Goal: Check status

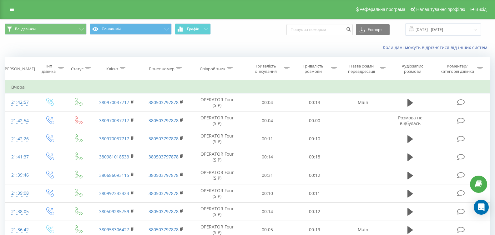
click at [414, 32] on span at bounding box center [412, 30] width 6 height 6
click at [421, 29] on input "[DATE] - [DATE]" at bounding box center [443, 29] width 76 height 12
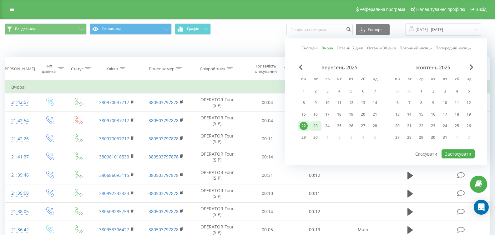
click at [316, 127] on div "23" at bounding box center [315, 126] width 8 height 8
click at [455, 153] on button "Застосувати" at bounding box center [458, 153] width 33 height 9
type input "[DATE] - [DATE]"
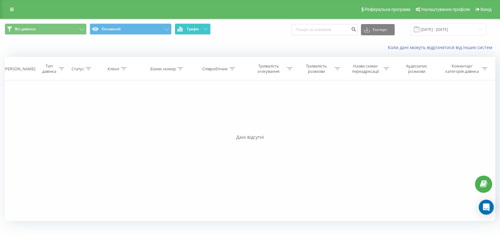
click at [205, 31] on button "Графік" at bounding box center [193, 28] width 36 height 11
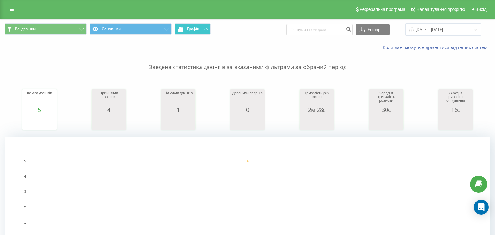
click at [201, 31] on button "Графік" at bounding box center [193, 28] width 36 height 11
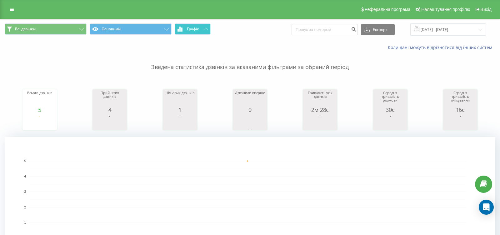
click at [201, 31] on button "Графік" at bounding box center [193, 28] width 36 height 11
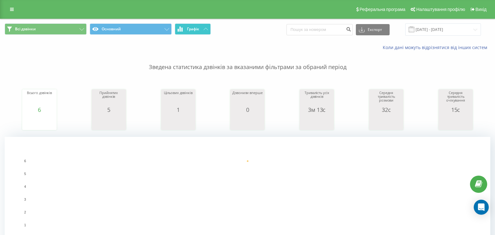
click at [203, 31] on button "Графік" at bounding box center [193, 28] width 36 height 11
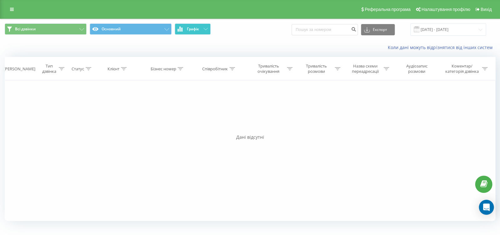
click at [203, 31] on button "Графік" at bounding box center [193, 28] width 36 height 11
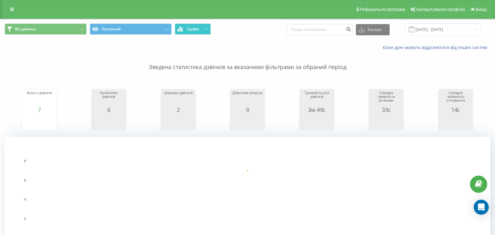
click at [204, 30] on button "Графік" at bounding box center [193, 28] width 36 height 11
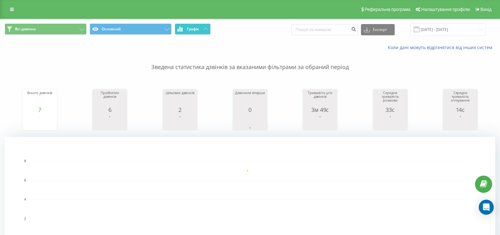
click at [204, 30] on button "Графік" at bounding box center [193, 28] width 36 height 11
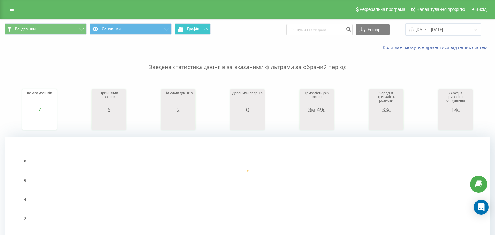
click at [204, 31] on button "Графік" at bounding box center [193, 28] width 36 height 11
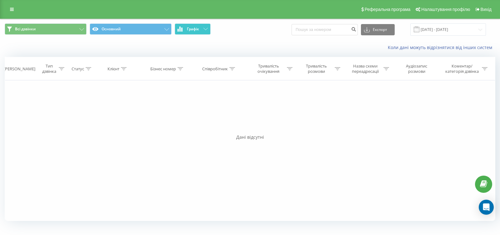
click at [202, 28] on button "Графік" at bounding box center [193, 28] width 36 height 11
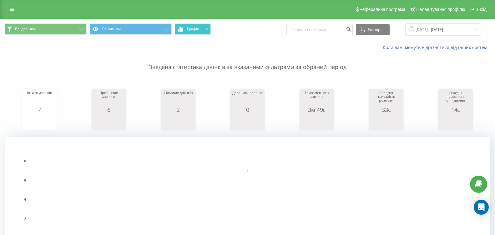
click at [200, 33] on button "Графік" at bounding box center [193, 28] width 36 height 11
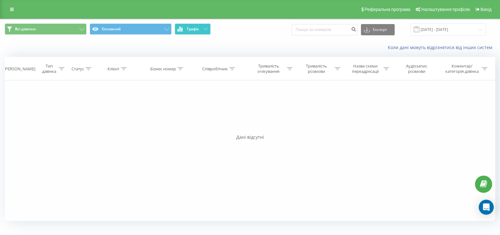
click at [200, 33] on button "Графік" at bounding box center [193, 28] width 36 height 11
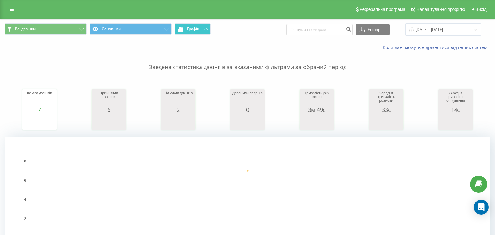
click at [195, 31] on span "Графік" at bounding box center [193, 29] width 12 height 4
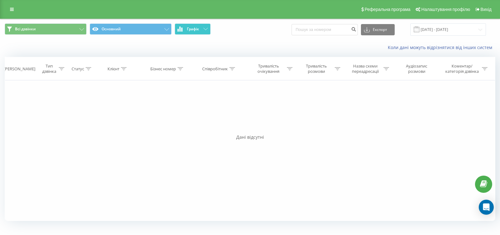
click at [195, 31] on span "Графік" at bounding box center [193, 29] width 12 height 4
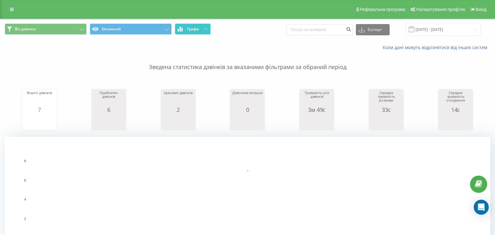
click at [206, 25] on button "Графік" at bounding box center [193, 28] width 36 height 11
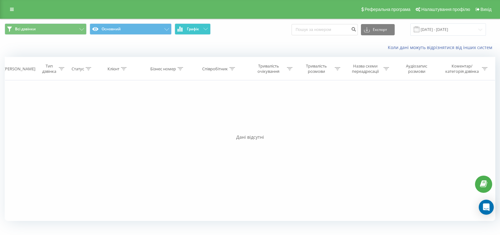
click at [206, 25] on button "Графік" at bounding box center [193, 28] width 36 height 11
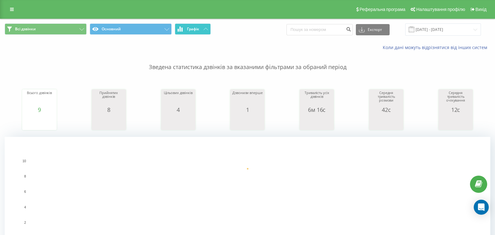
click at [203, 27] on button "Графік" at bounding box center [193, 28] width 36 height 11
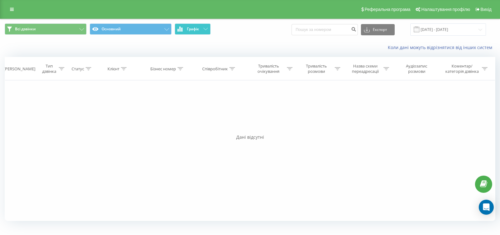
click at [203, 27] on button "Графік" at bounding box center [193, 28] width 36 height 11
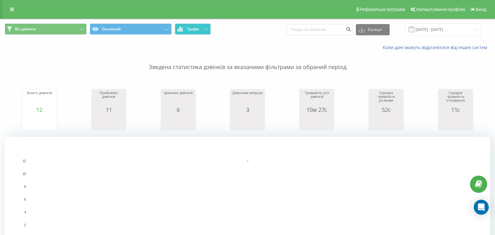
click at [201, 29] on button "Графік" at bounding box center [193, 28] width 36 height 11
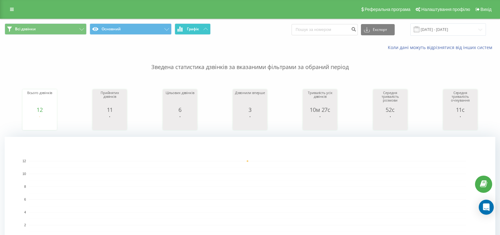
click at [201, 29] on button "Графік" at bounding box center [193, 28] width 36 height 11
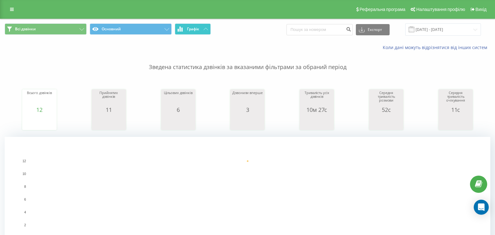
click at [201, 29] on button "Графік" at bounding box center [193, 28] width 36 height 11
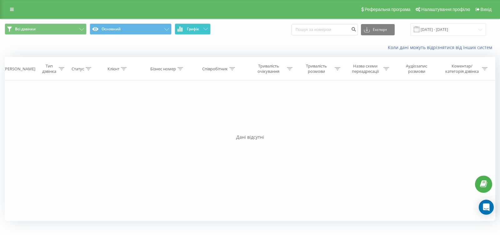
click at [201, 29] on button "Графік" at bounding box center [193, 28] width 36 height 11
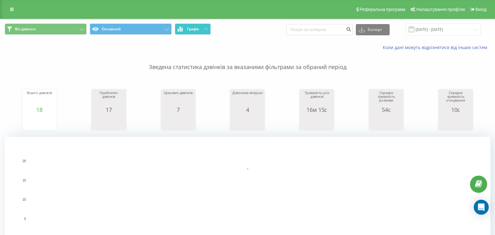
click at [200, 32] on button "Графік" at bounding box center [193, 28] width 36 height 11
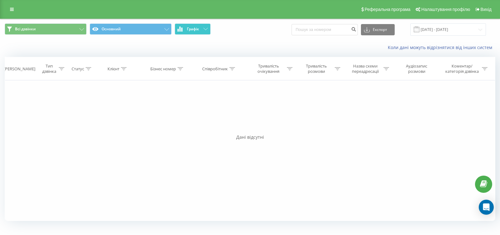
click at [198, 27] on span "Графік" at bounding box center [193, 29] width 12 height 4
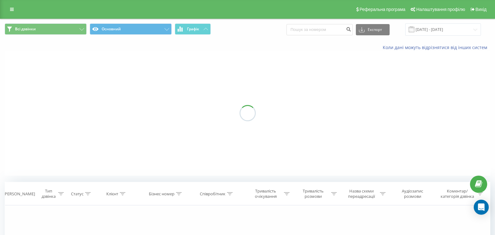
click at [198, 27] on span "Графік" at bounding box center [193, 29] width 12 height 4
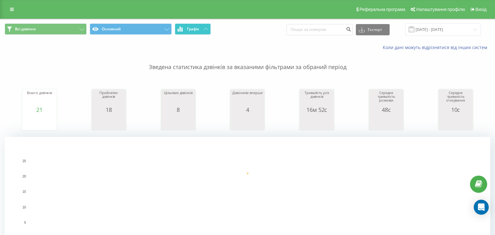
click at [199, 32] on button "Графік" at bounding box center [193, 28] width 36 height 11
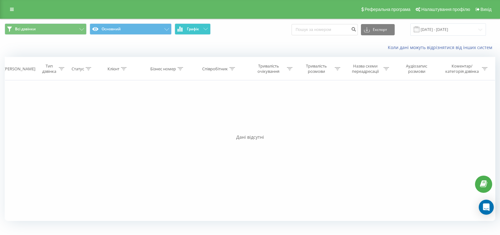
click at [199, 32] on button "Графік" at bounding box center [193, 28] width 36 height 11
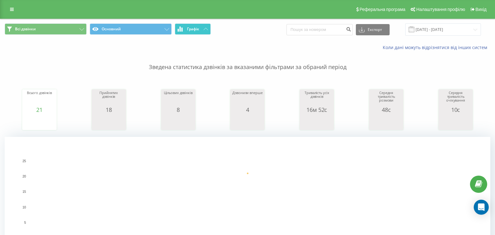
click at [202, 27] on button "Графік" at bounding box center [193, 28] width 36 height 11
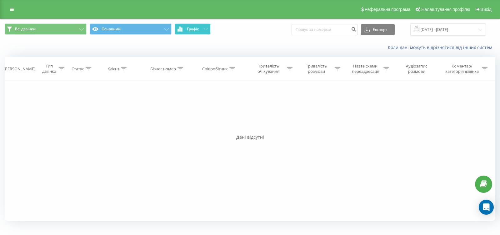
click at [202, 27] on button "Графік" at bounding box center [193, 28] width 36 height 11
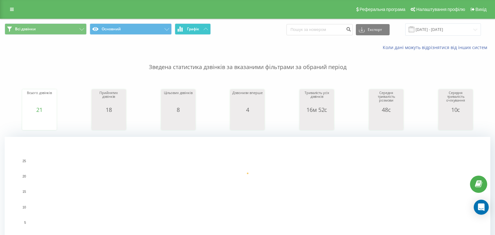
click at [198, 28] on span "Графік" at bounding box center [193, 29] width 12 height 4
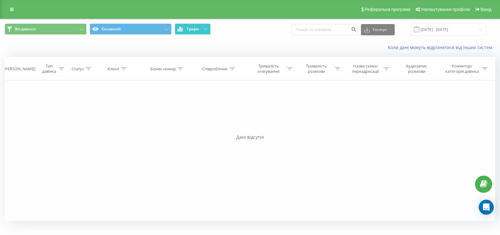
click at [198, 28] on span "Графік" at bounding box center [193, 29] width 12 height 4
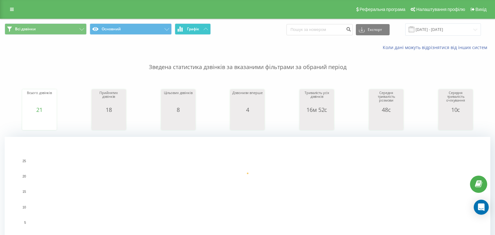
click at [200, 28] on button "Графік" at bounding box center [193, 28] width 36 height 11
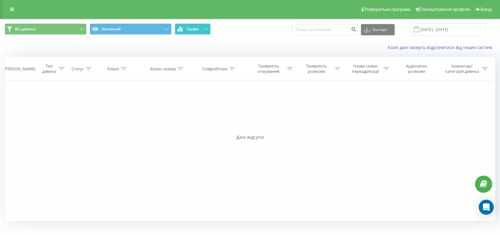
click at [200, 28] on button "Графік" at bounding box center [193, 28] width 36 height 11
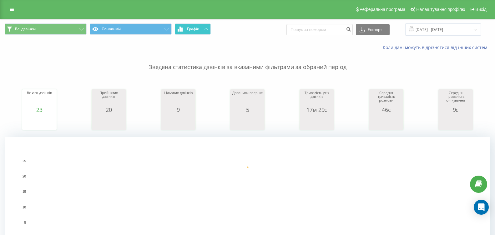
click at [201, 25] on button "Графік" at bounding box center [193, 28] width 36 height 11
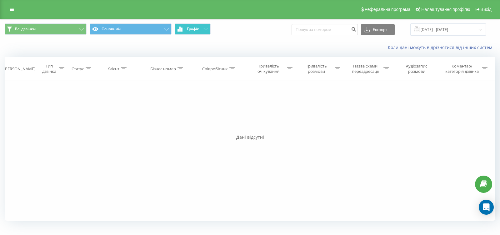
click at [201, 25] on button "Графік" at bounding box center [193, 28] width 36 height 11
